Goal: Information Seeking & Learning: Check status

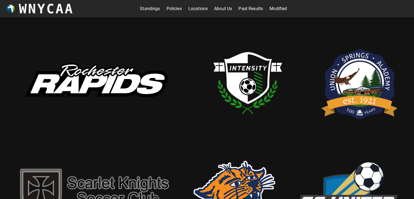
click at [153, 10] on link "Standings" at bounding box center [150, 8] width 20 height 9
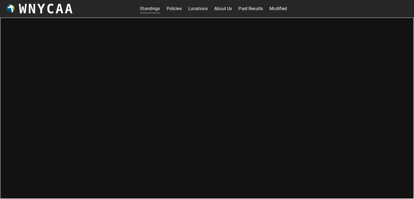
click at [275, 10] on link "Modified" at bounding box center [277, 8] width 17 height 9
click at [148, 12] on link "Standings" at bounding box center [150, 8] width 20 height 9
click at [280, 5] on link "Modified" at bounding box center [277, 8] width 17 height 9
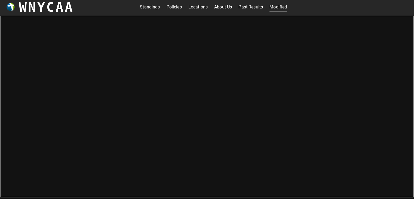
click at [151, 7] on link "Standings" at bounding box center [150, 7] width 20 height 9
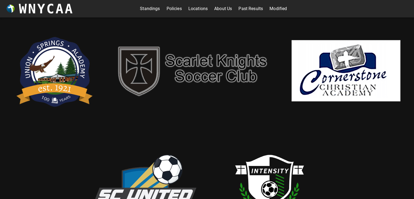
click at [184, 69] on img at bounding box center [193, 70] width 163 height 59
click at [270, 9] on link "Modified" at bounding box center [277, 8] width 17 height 9
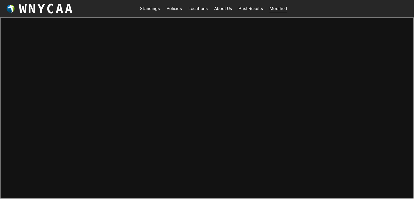
click at [245, 11] on link "Past Results" at bounding box center [250, 8] width 24 height 9
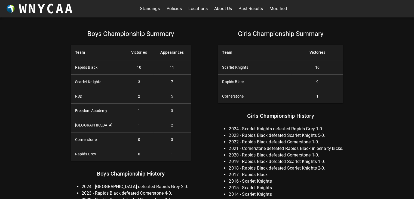
click at [148, 8] on link "Standings" at bounding box center [150, 8] width 20 height 9
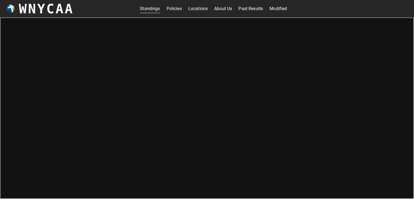
click at [145, 8] on link "Standings" at bounding box center [150, 8] width 20 height 9
click at [224, 10] on link "About Us" at bounding box center [223, 8] width 18 height 9
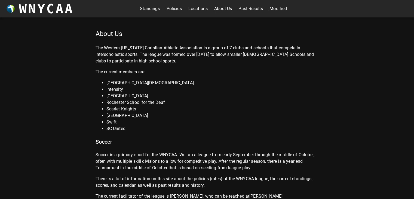
click at [149, 13] on div "Standings Policies Locations About Us Past Results Modified" at bounding box center [213, 8] width 279 height 17
click at [148, 8] on link "Standings" at bounding box center [150, 8] width 20 height 9
